Goal: Check status: Check status

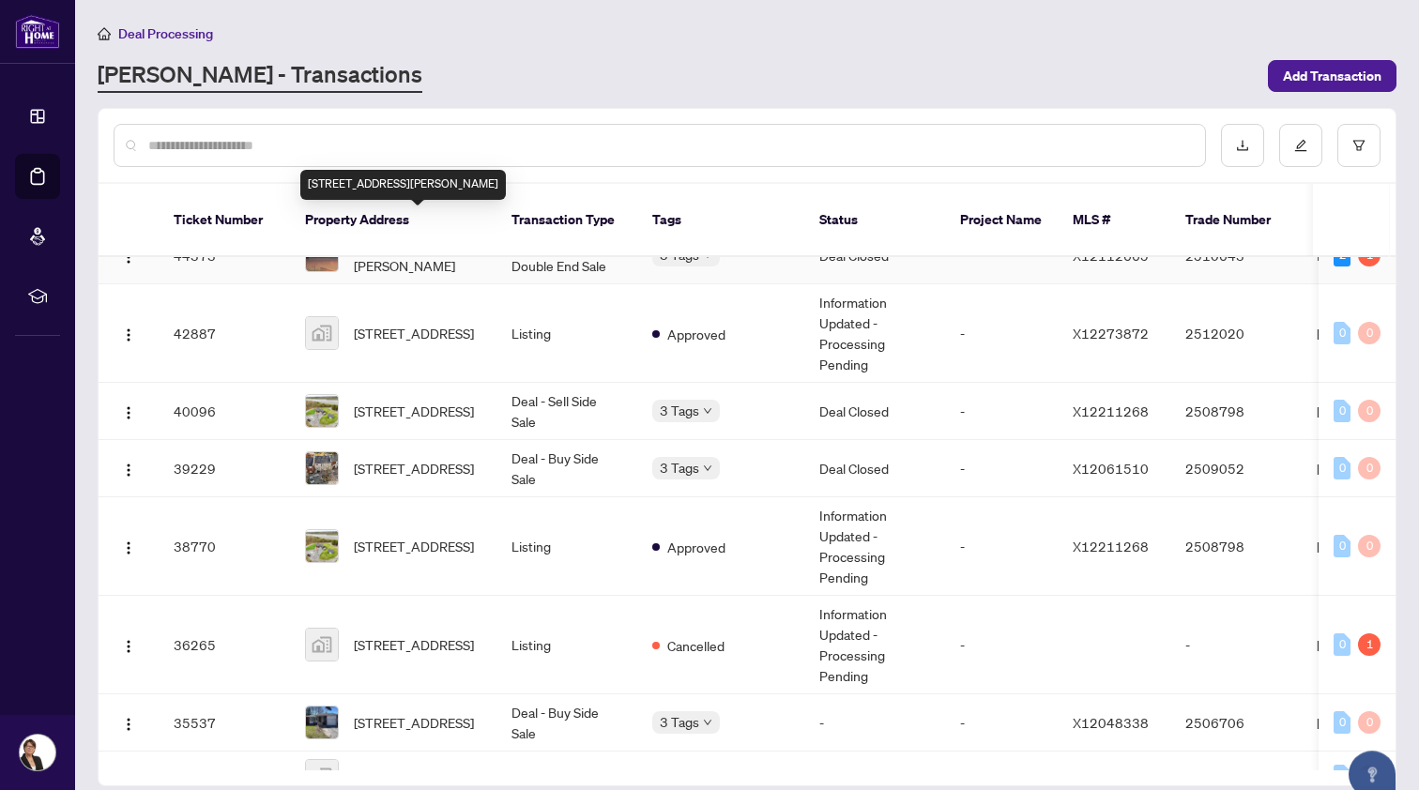
scroll to position [386, 0]
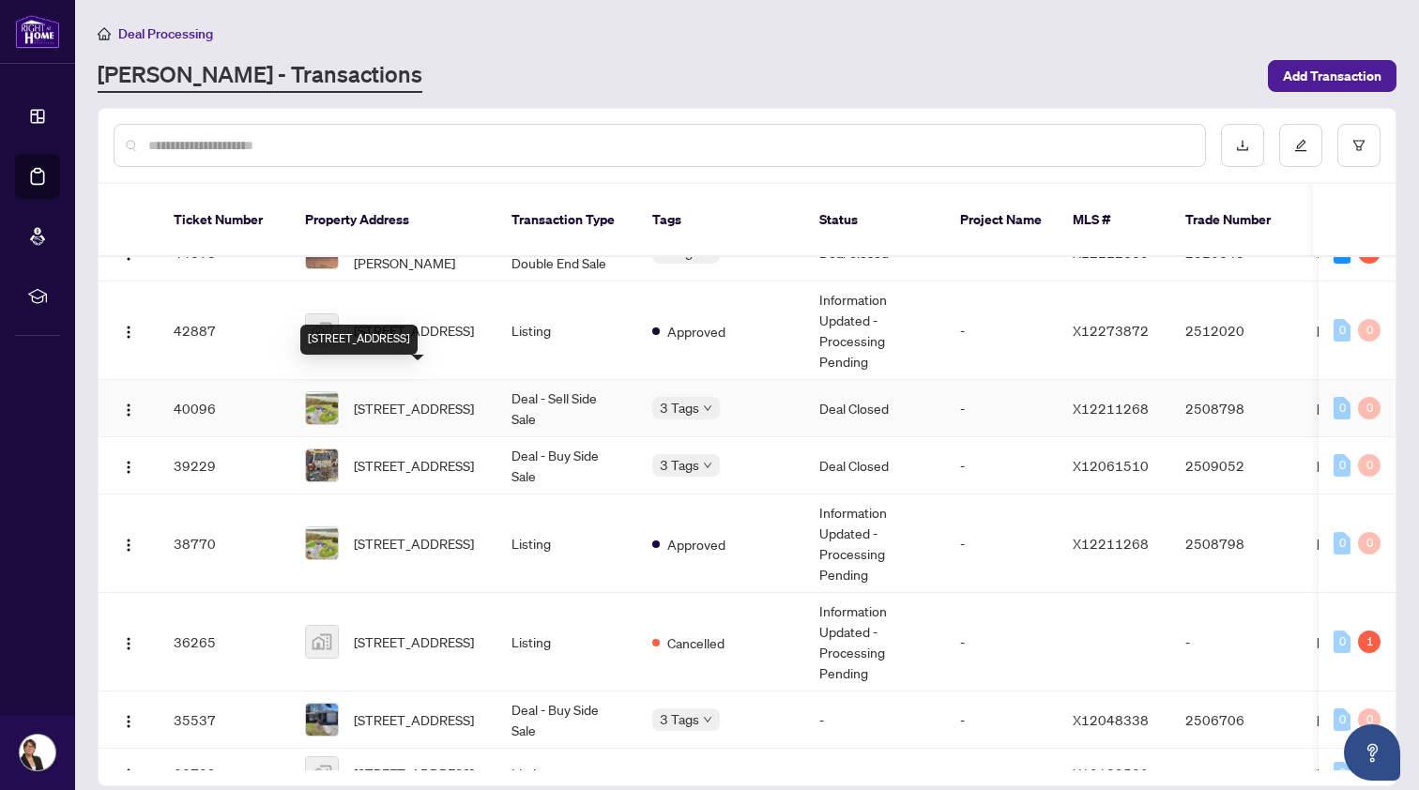
click at [421, 398] on span "[STREET_ADDRESS]" at bounding box center [414, 408] width 120 height 21
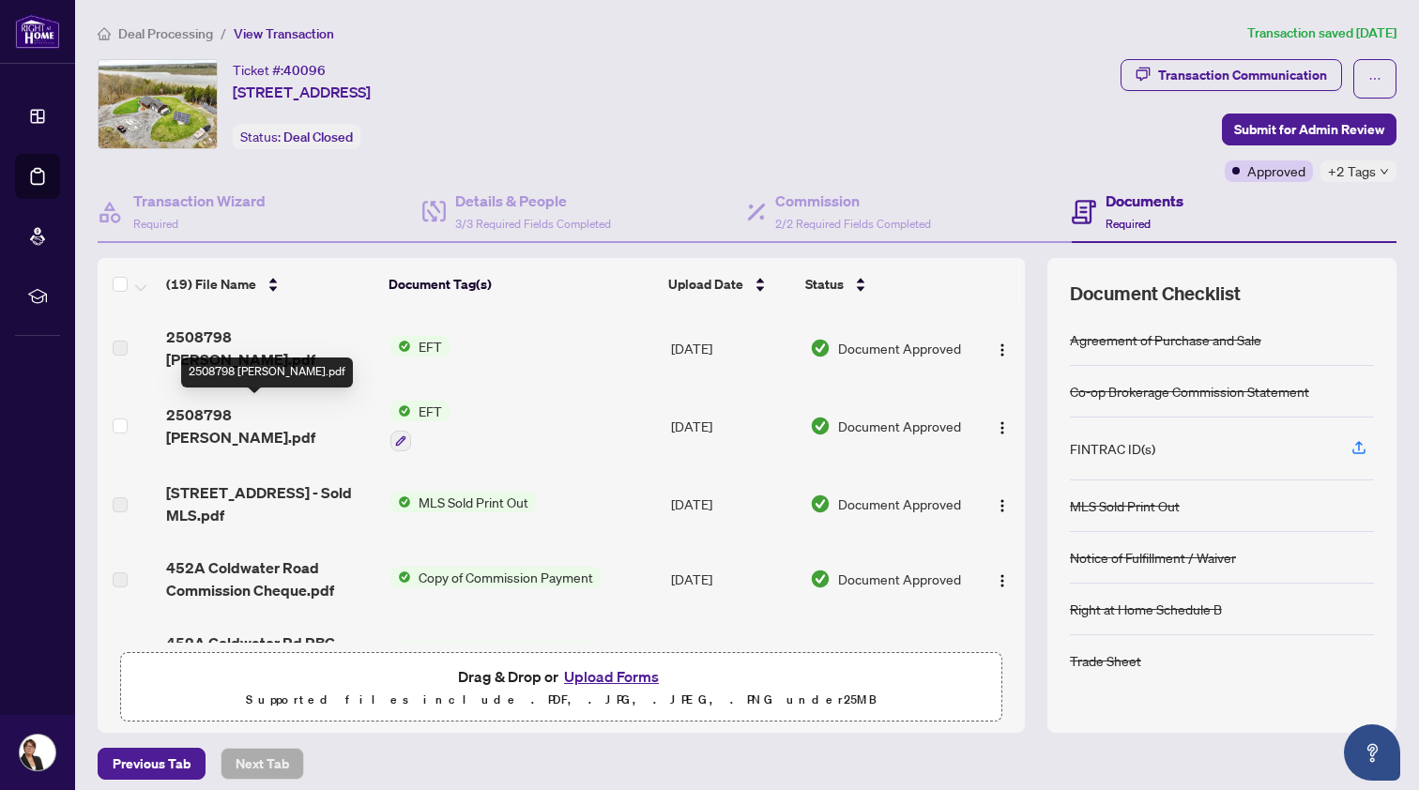
click at [261, 408] on span "2508798 [PERSON_NAME].pdf" at bounding box center [270, 426] width 209 height 45
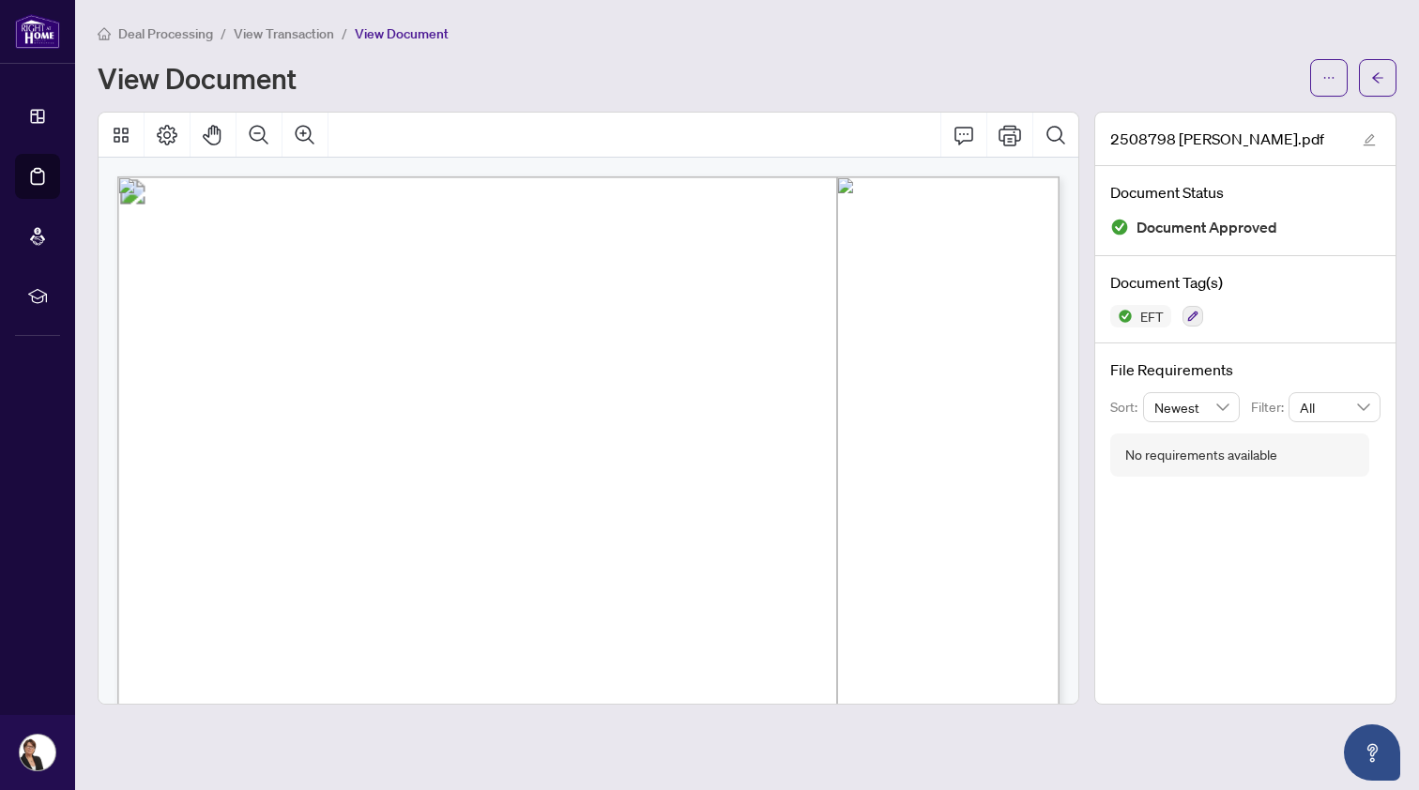
click at [180, 32] on span "Deal Processing" at bounding box center [165, 33] width 95 height 17
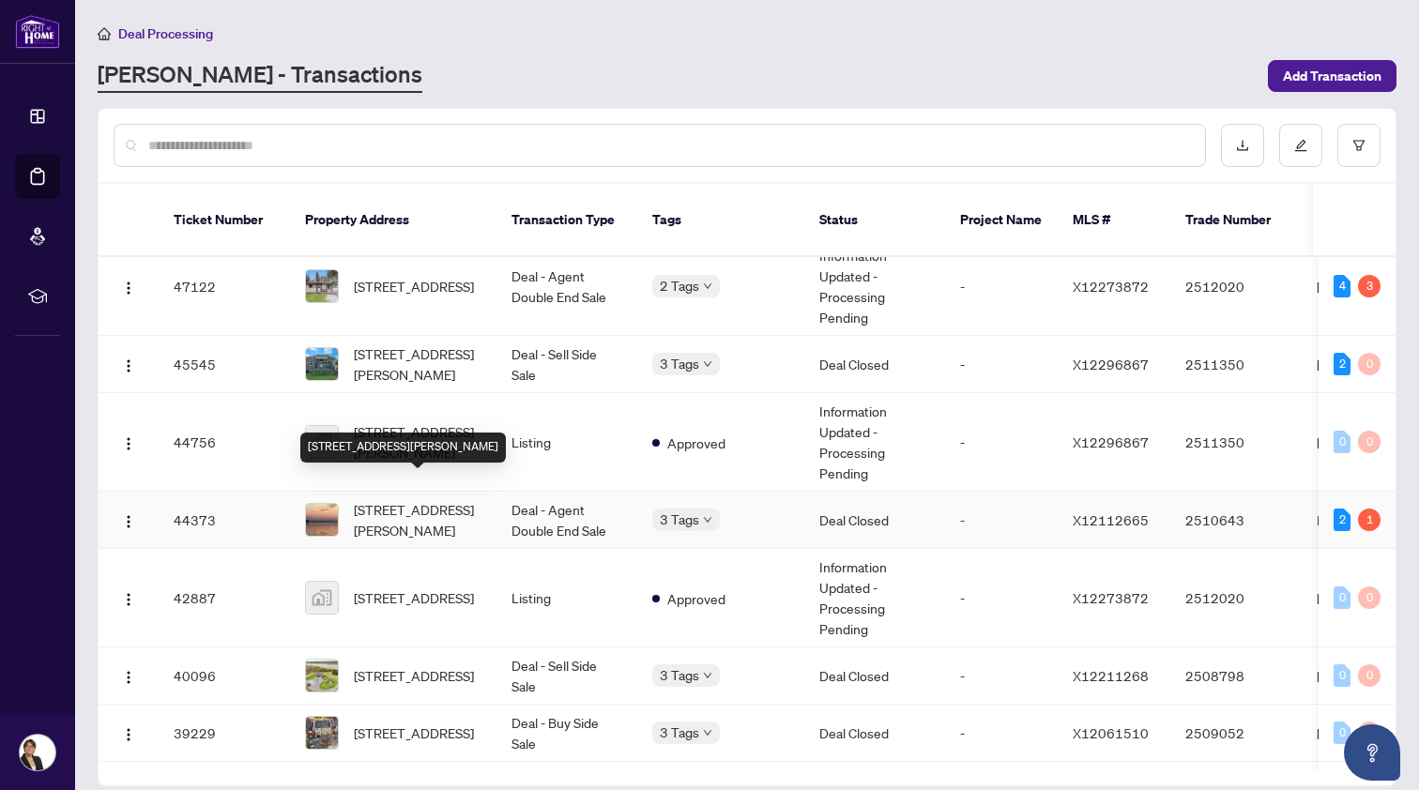
scroll to position [122, 0]
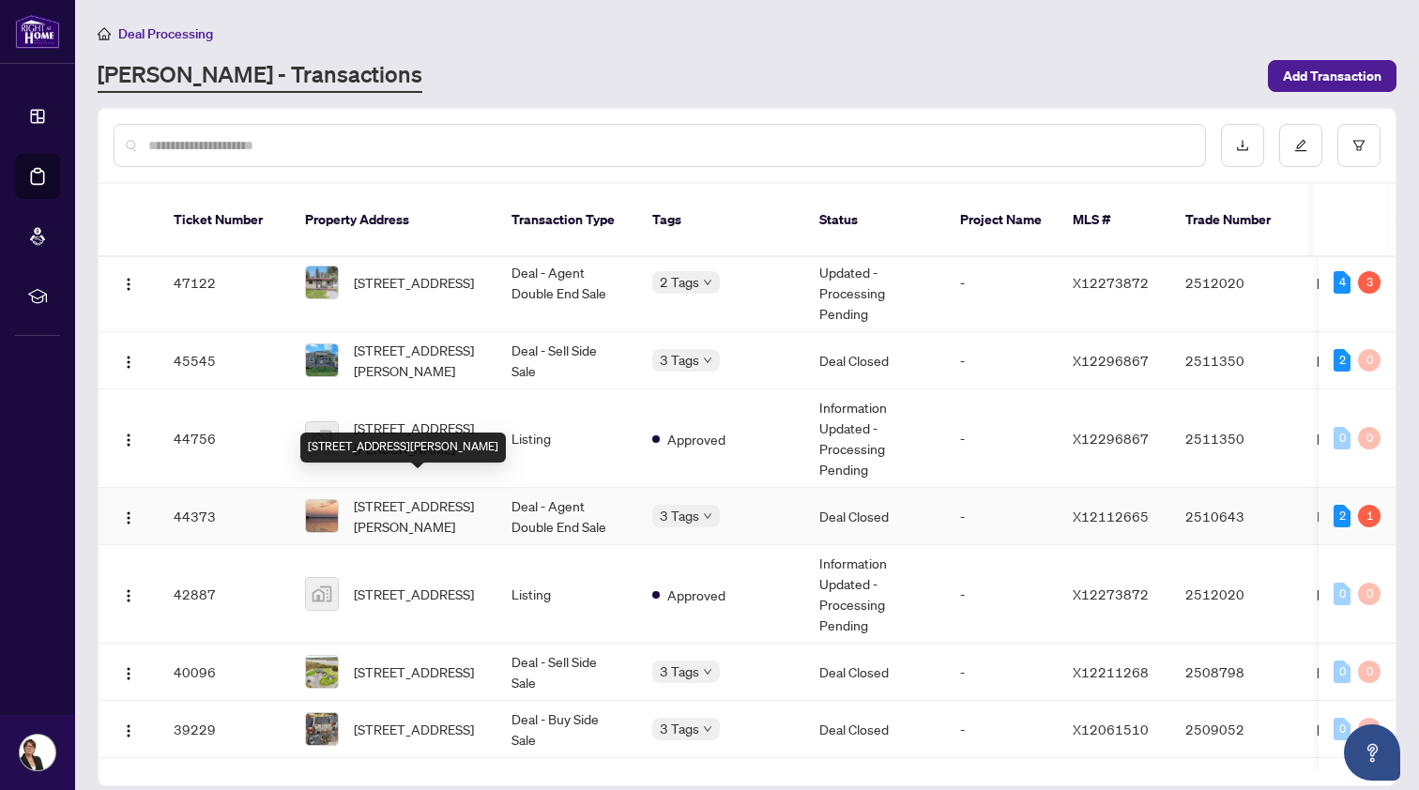
click at [393, 496] on span "[STREET_ADDRESS][PERSON_NAME]" at bounding box center [418, 516] width 128 height 41
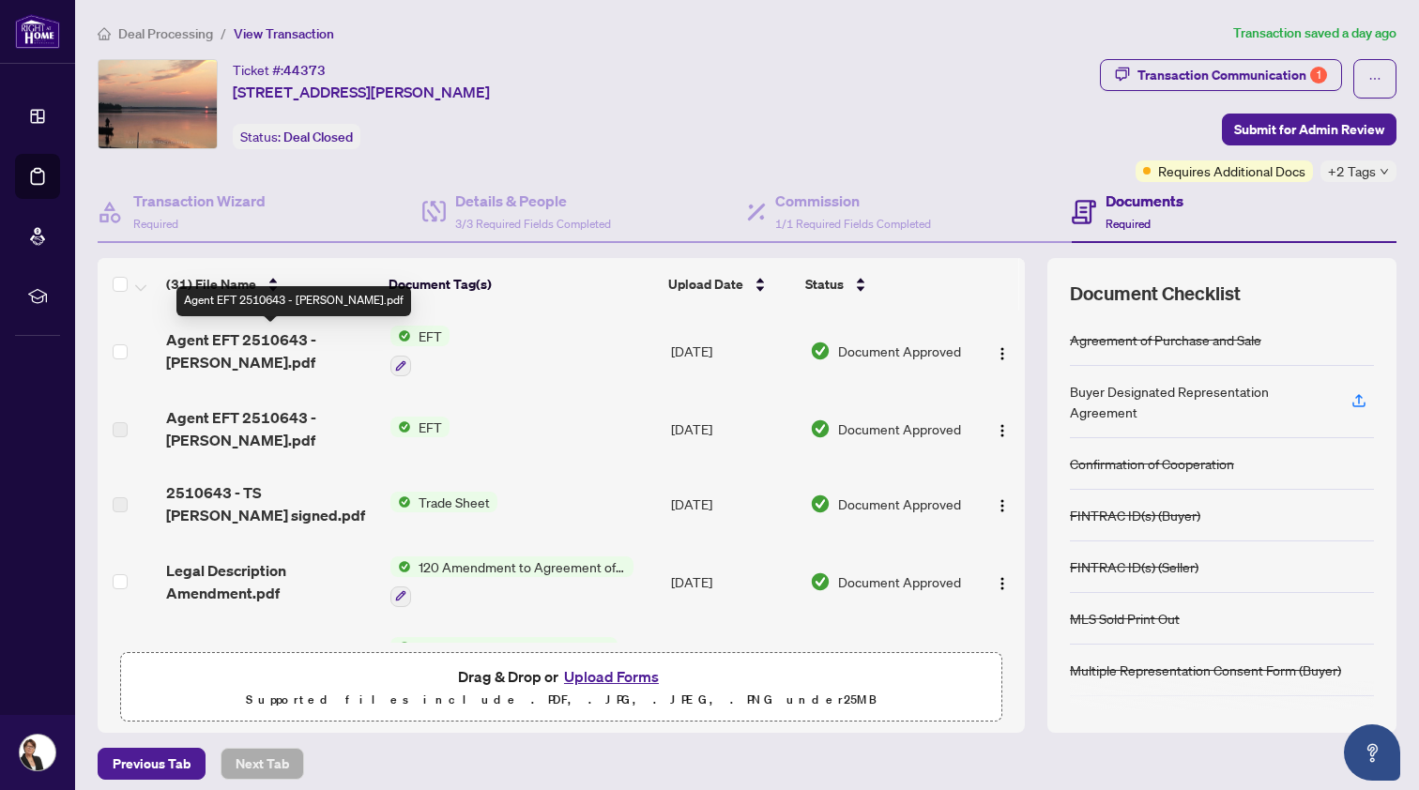
click at [269, 340] on span "Agent EFT 2510643 - [PERSON_NAME].pdf" at bounding box center [270, 351] width 209 height 45
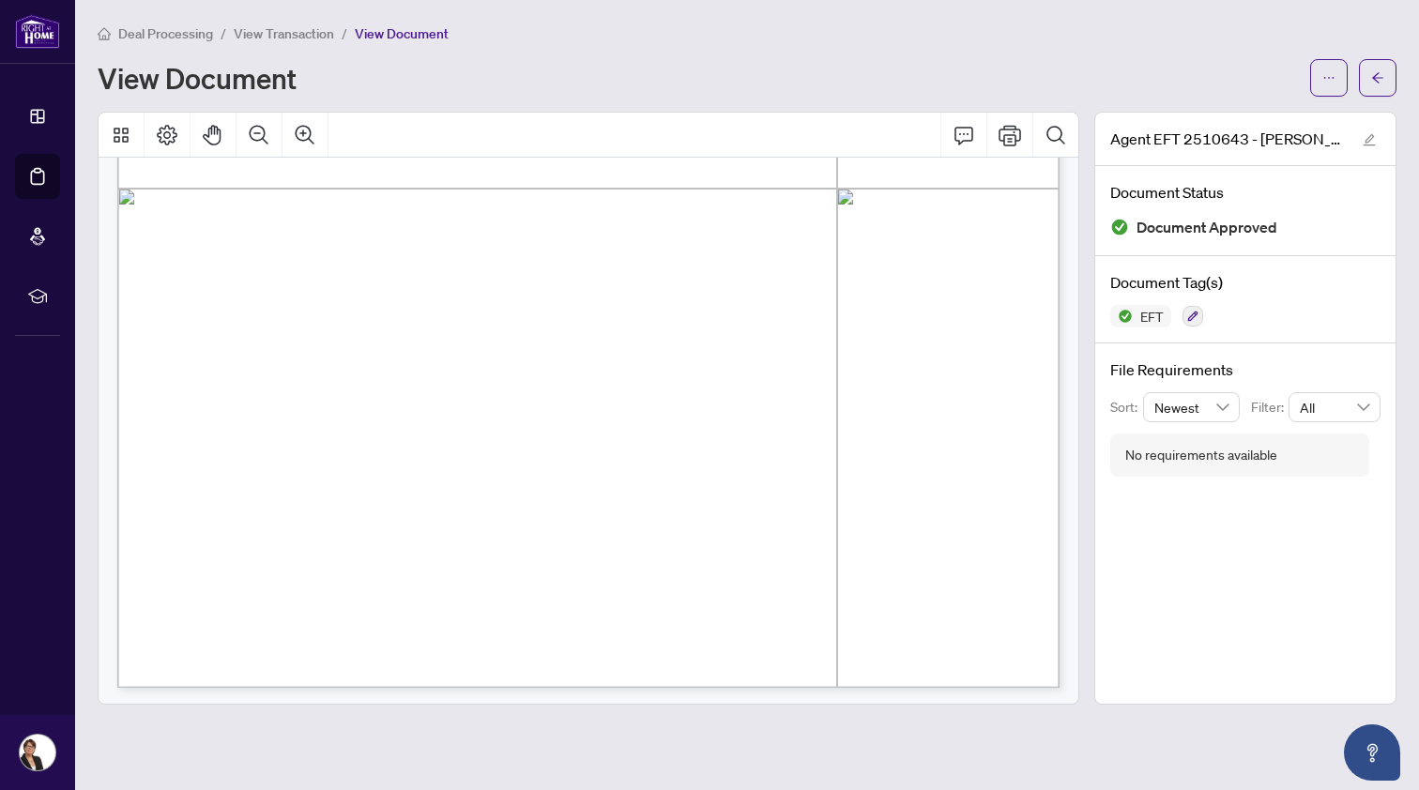
click at [285, 25] on span "View Transaction" at bounding box center [284, 33] width 100 height 17
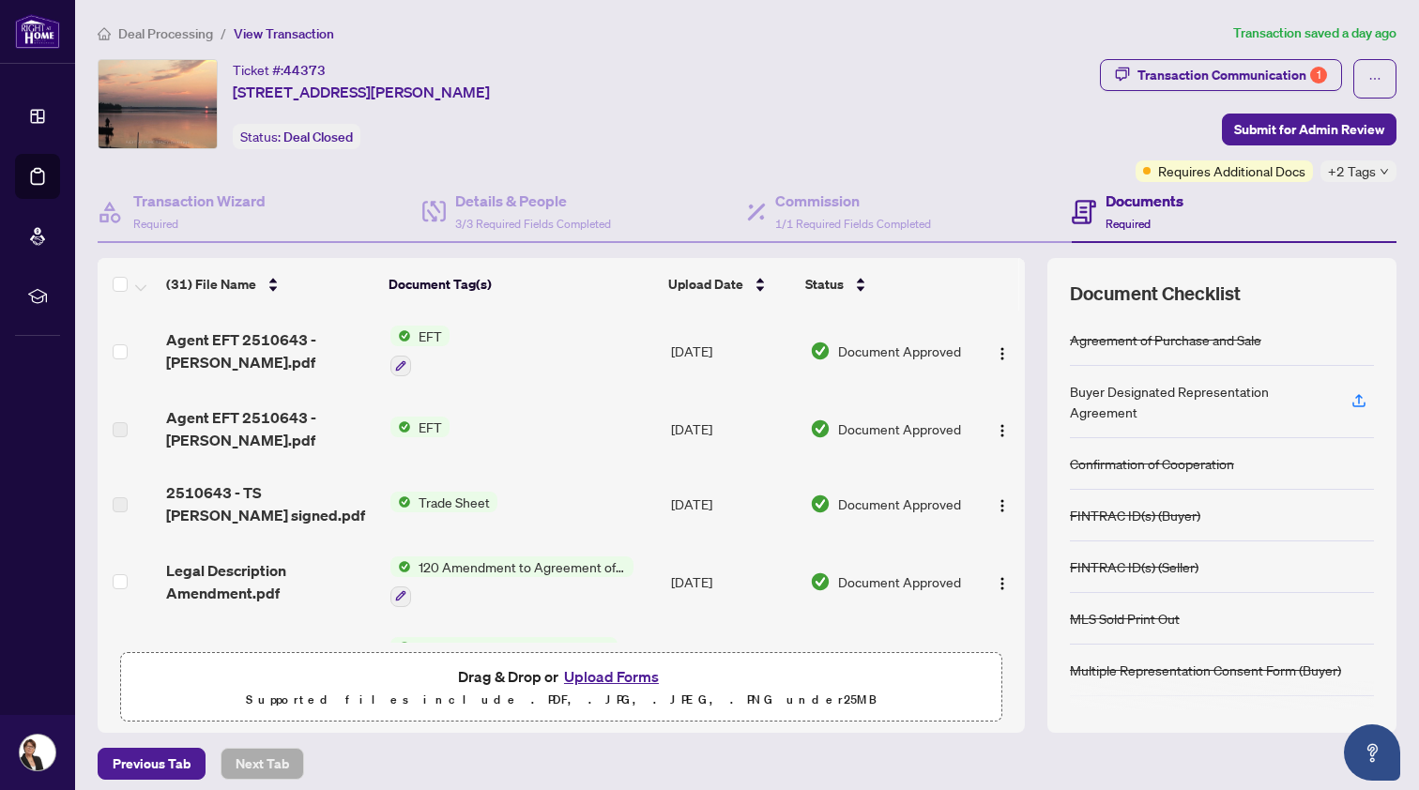
click at [184, 36] on span "Deal Processing" at bounding box center [165, 33] width 95 height 17
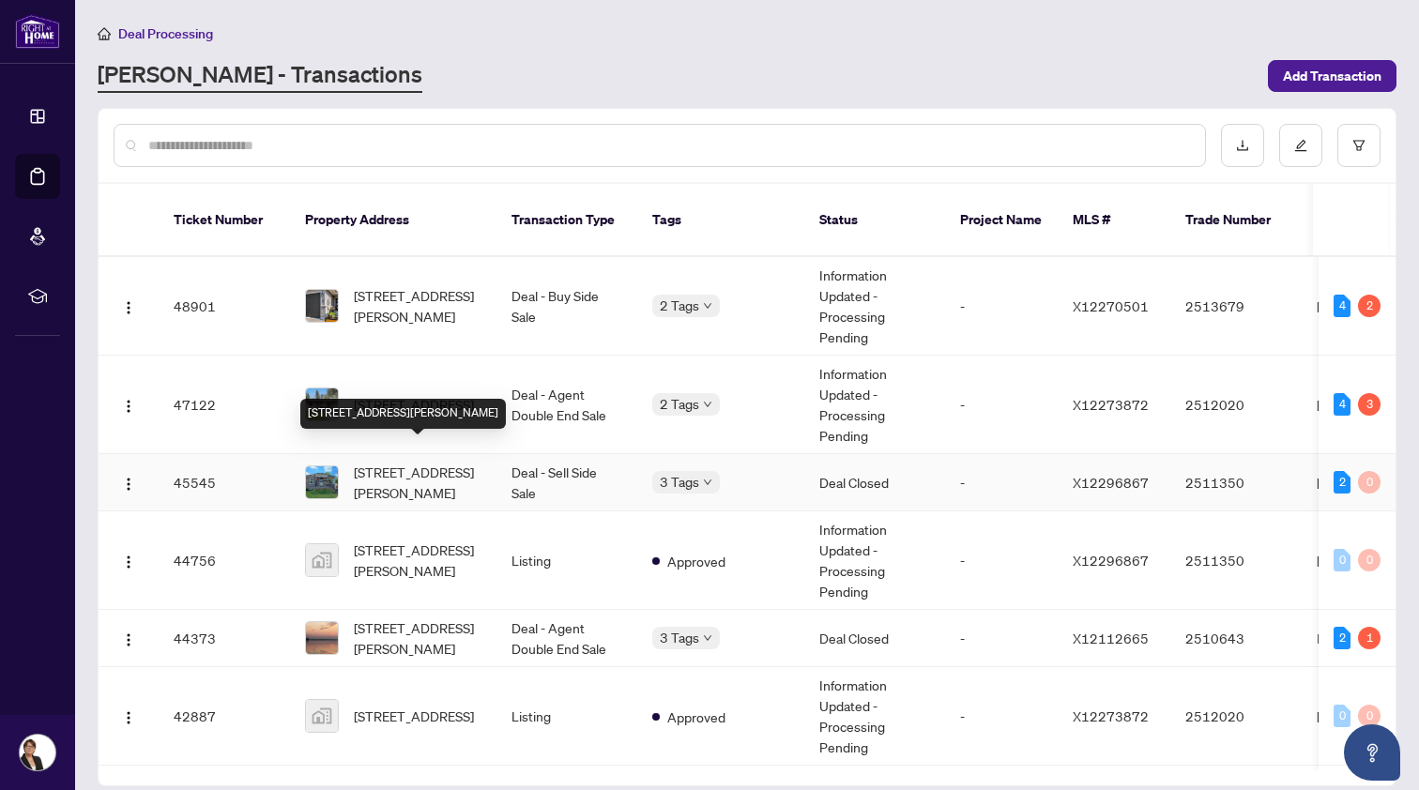
click at [425, 462] on span "[STREET_ADDRESS][PERSON_NAME]" at bounding box center [418, 482] width 128 height 41
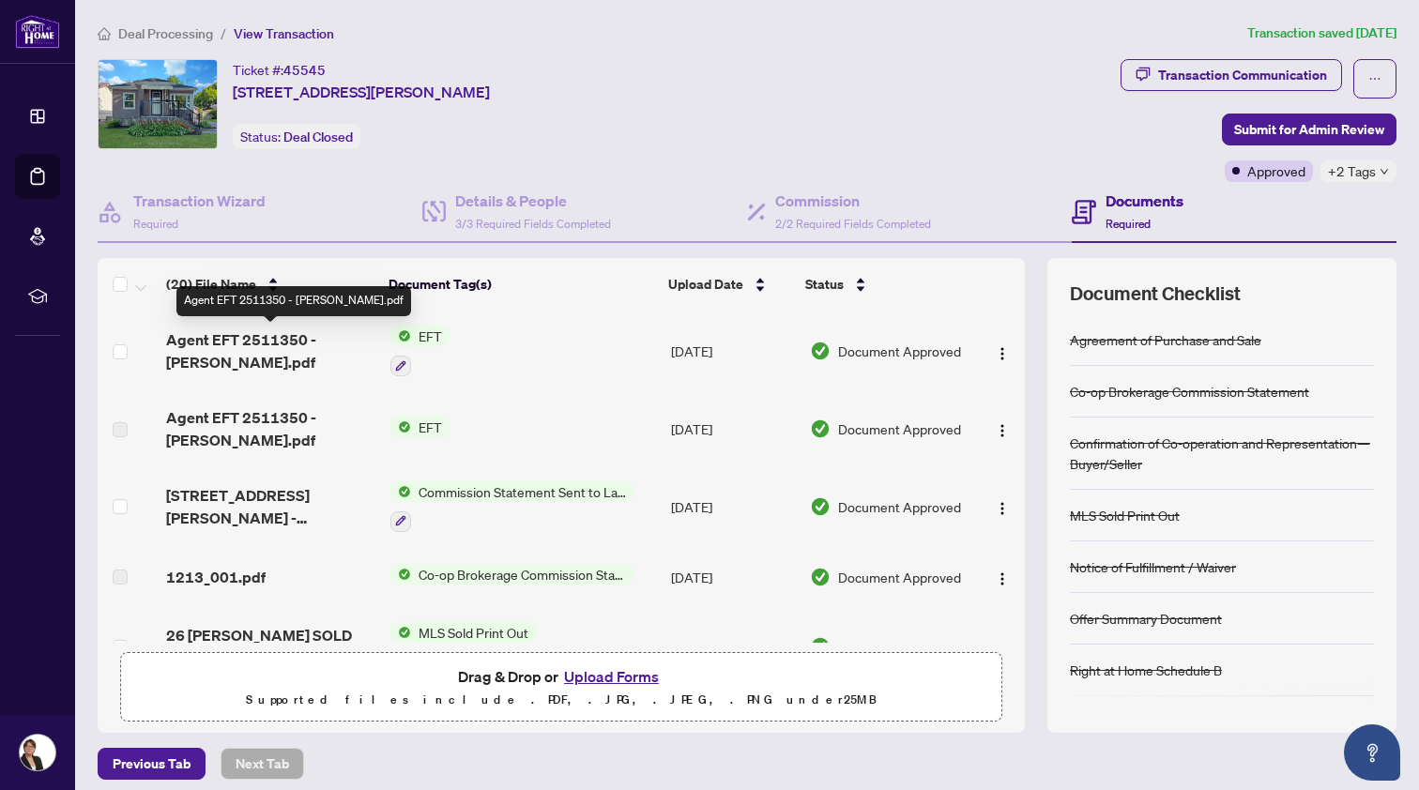
click at [254, 340] on span "Agent EFT 2511350 - [PERSON_NAME].pdf" at bounding box center [270, 351] width 209 height 45
